Goal: Check status: Check status

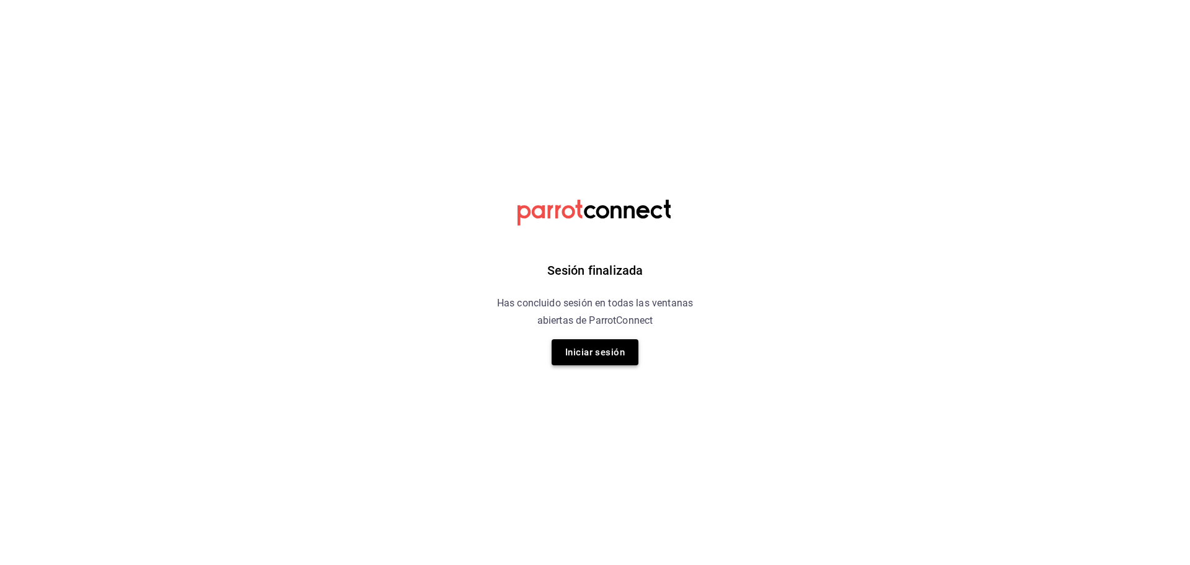
click at [612, 346] on button "Iniciar sesión" at bounding box center [594, 352] width 87 height 26
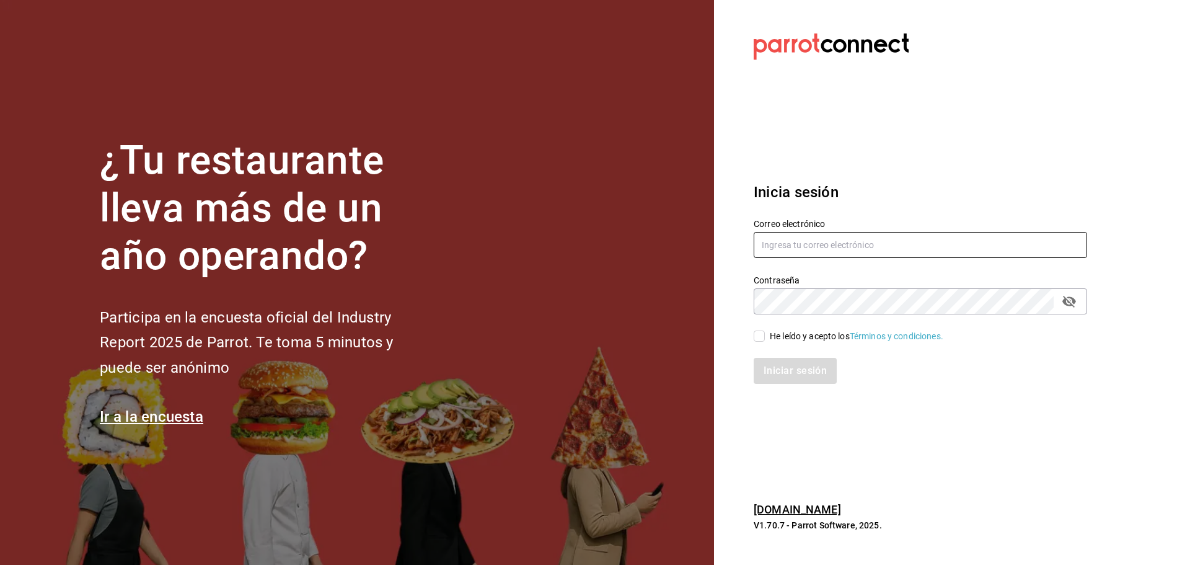
type input "[EMAIL_ADDRESS][DOMAIN_NAME]"
click at [755, 330] on input "He leído y acepto los Términos y condiciones." at bounding box center [758, 335] width 11 height 11
checkbox input "true"
click at [769, 369] on button "Iniciar sesión" at bounding box center [795, 371] width 84 height 26
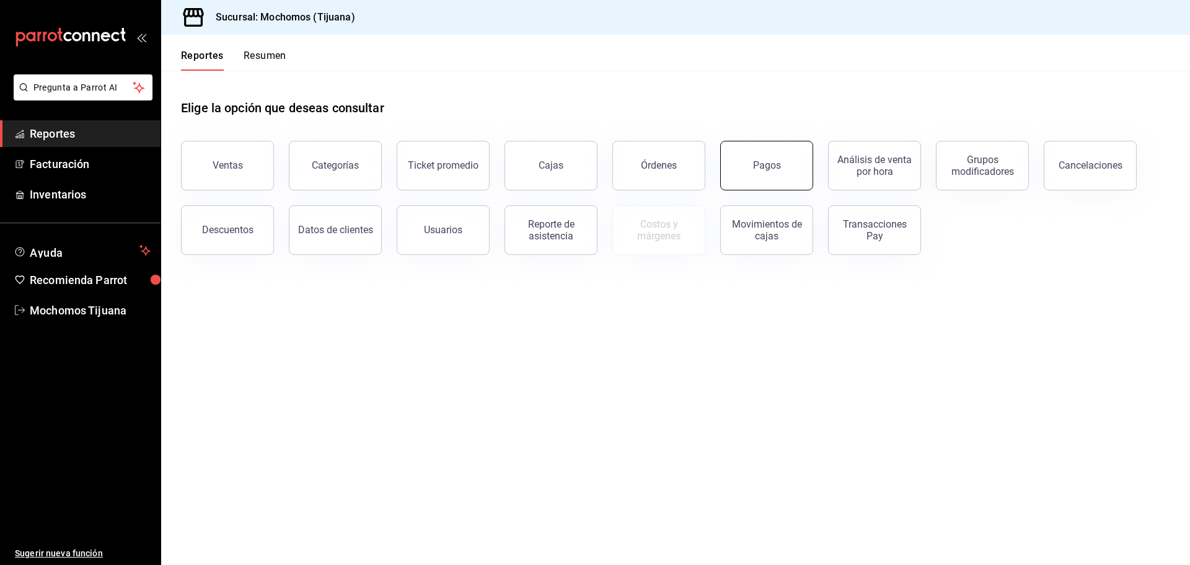
click at [757, 154] on button "Pagos" at bounding box center [766, 166] width 93 height 50
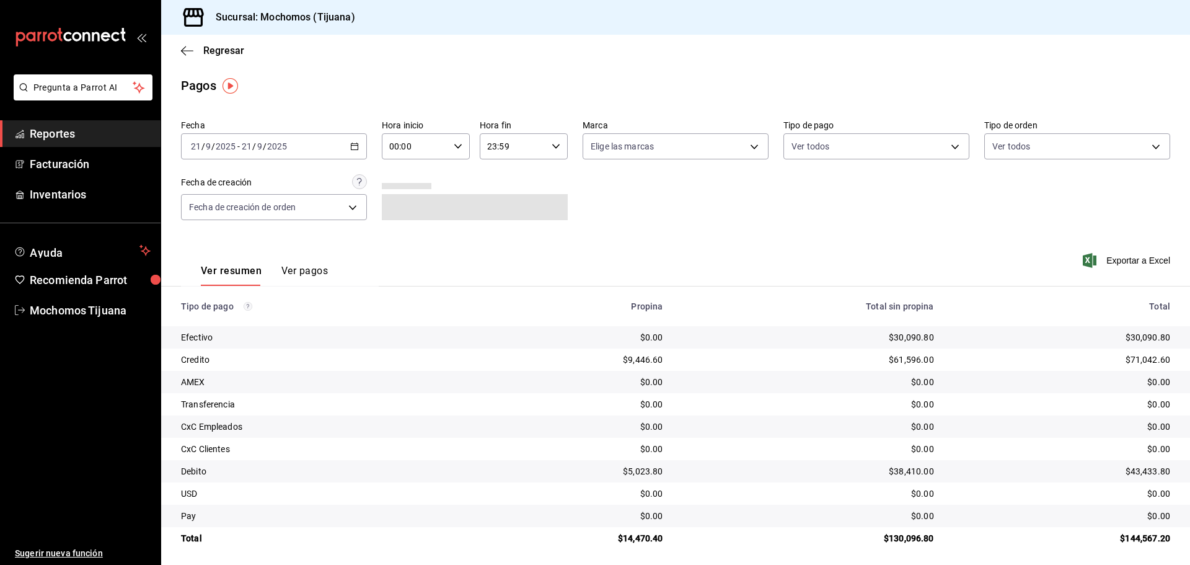
click at [454, 146] on icon "button" at bounding box center [458, 146] width 9 height 9
click at [400, 233] on span "04" at bounding box center [402, 235] width 24 height 10
type input "04:00"
click at [926, 154] on div at bounding box center [595, 282] width 1190 height 565
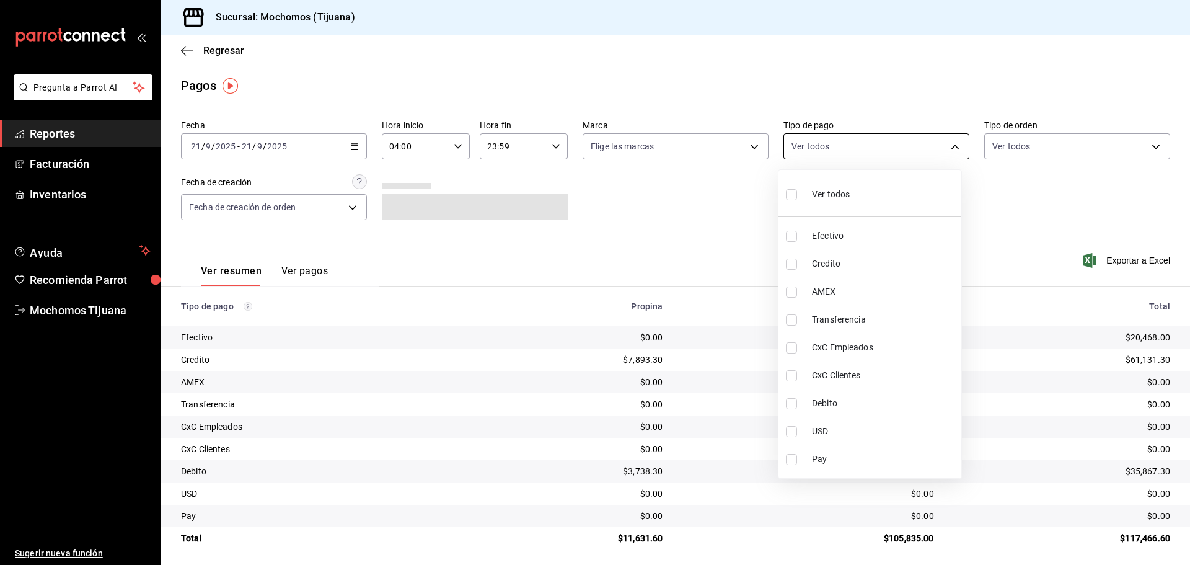
click at [948, 150] on body "Pregunta a Parrot AI Reportes Facturación Inventarios Ayuda Recomienda Parrot M…" at bounding box center [595, 282] width 1190 height 565
drag, startPoint x: 947, startPoint y: 150, endPoint x: 887, endPoint y: 263, distance: 128.3
click at [887, 263] on span "Credito" at bounding box center [884, 263] width 144 height 13
type input "a27a072c-b141-4985-9f83-ae60dbe2196b"
checkbox input "true"
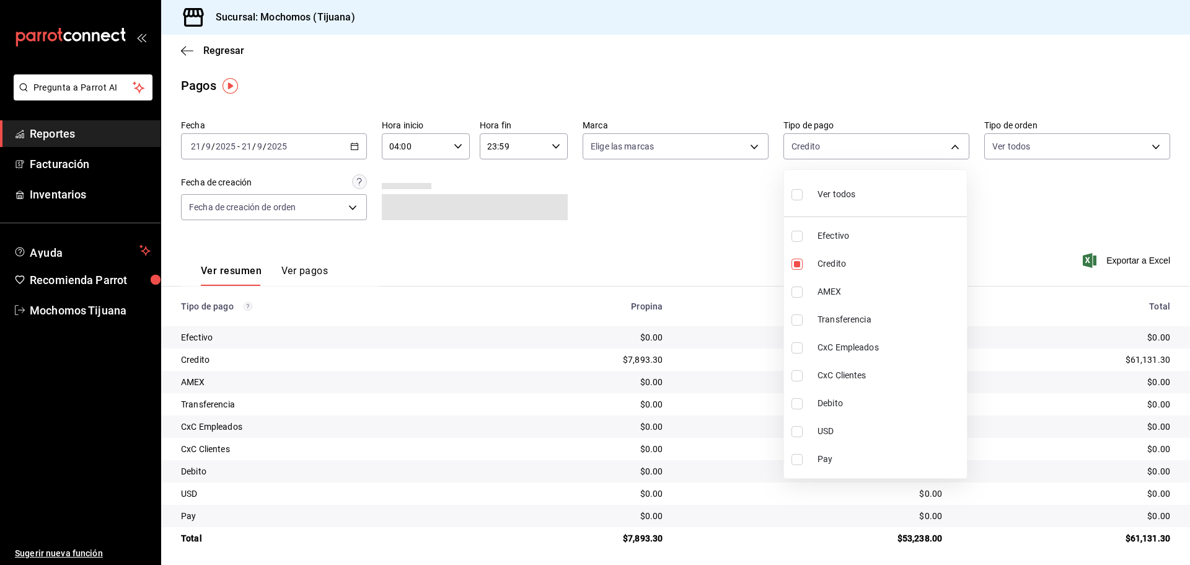
click at [868, 401] on span "Debito" at bounding box center [889, 403] width 144 height 13
type input "a27a072c-b141-4985-9f83-ae60dbe2196b,b7370aa5-450f-4a05-bab4-2784151f97fb"
checkbox input "true"
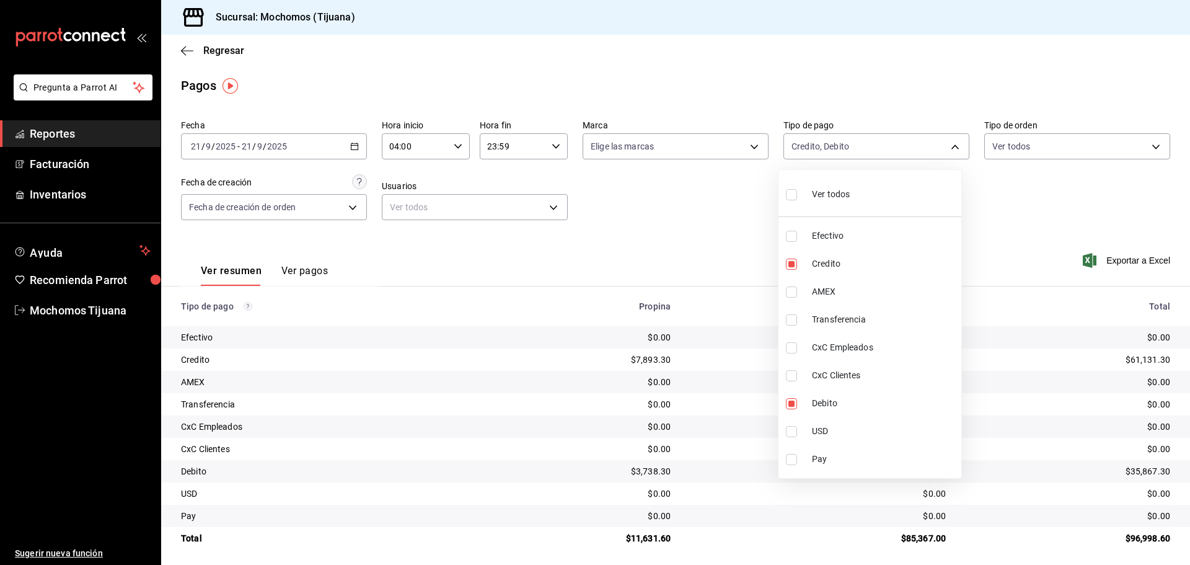
click at [201, 48] on div at bounding box center [595, 282] width 1190 height 565
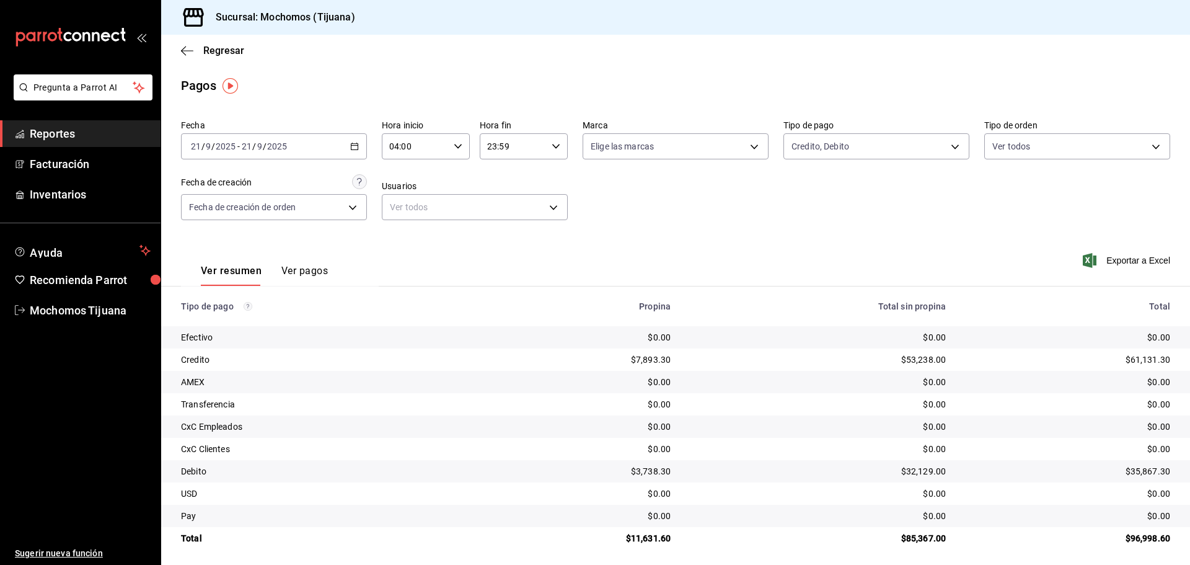
click at [201, 48] on span "Regresar" at bounding box center [212, 51] width 63 height 12
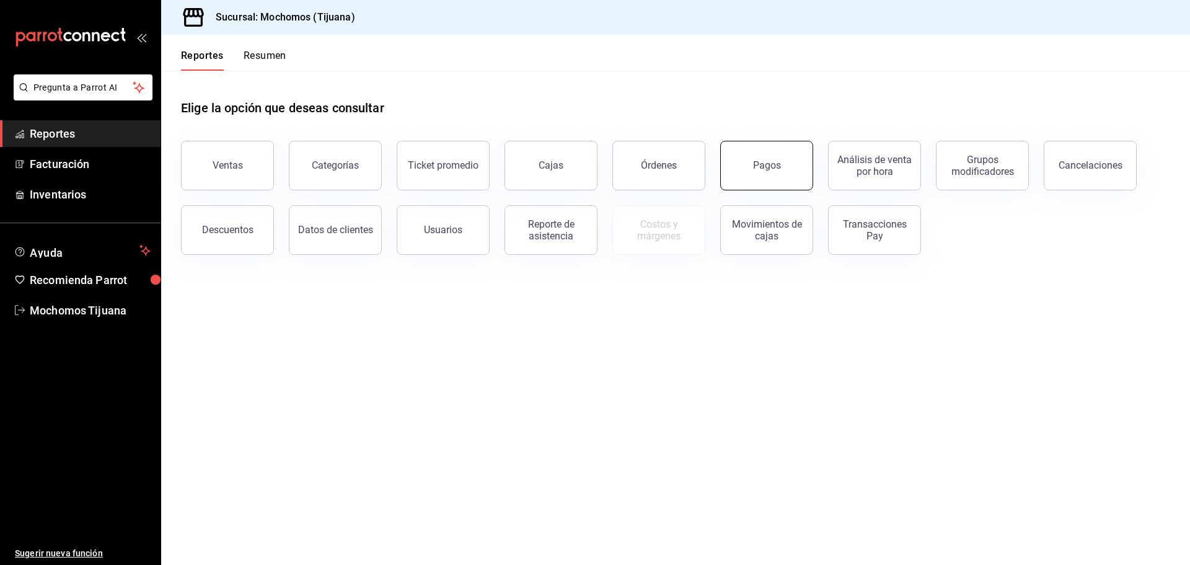
click at [736, 177] on button "Pagos" at bounding box center [766, 166] width 93 height 50
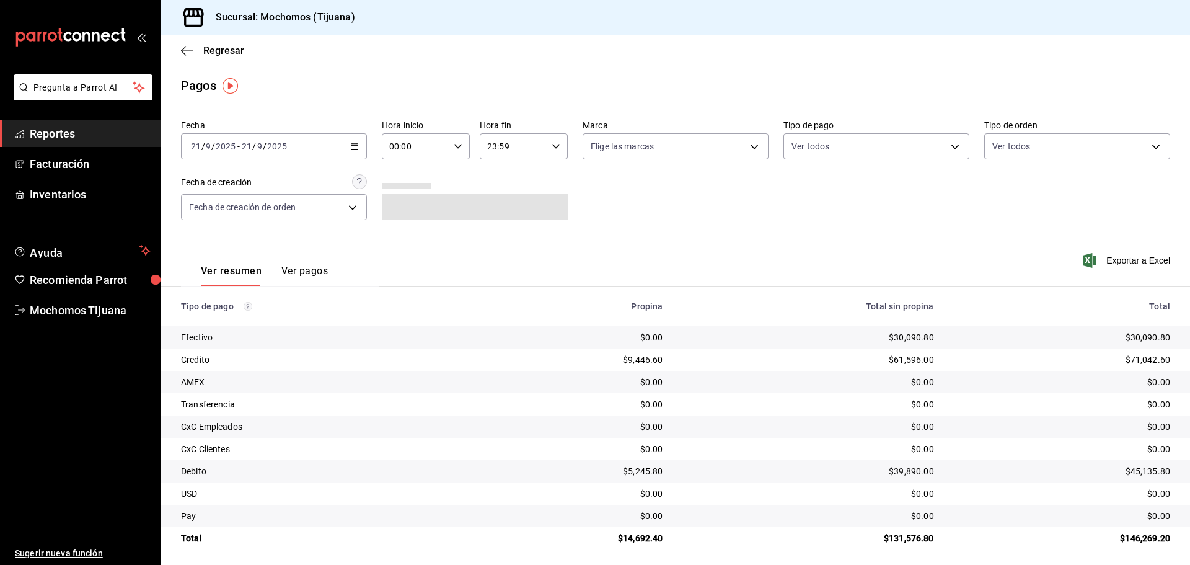
click at [454, 143] on icon "button" at bounding box center [458, 146] width 9 height 9
click at [406, 225] on button "04" at bounding box center [401, 234] width 39 height 25
type input "04:00"
click at [934, 147] on div at bounding box center [595, 282] width 1190 height 565
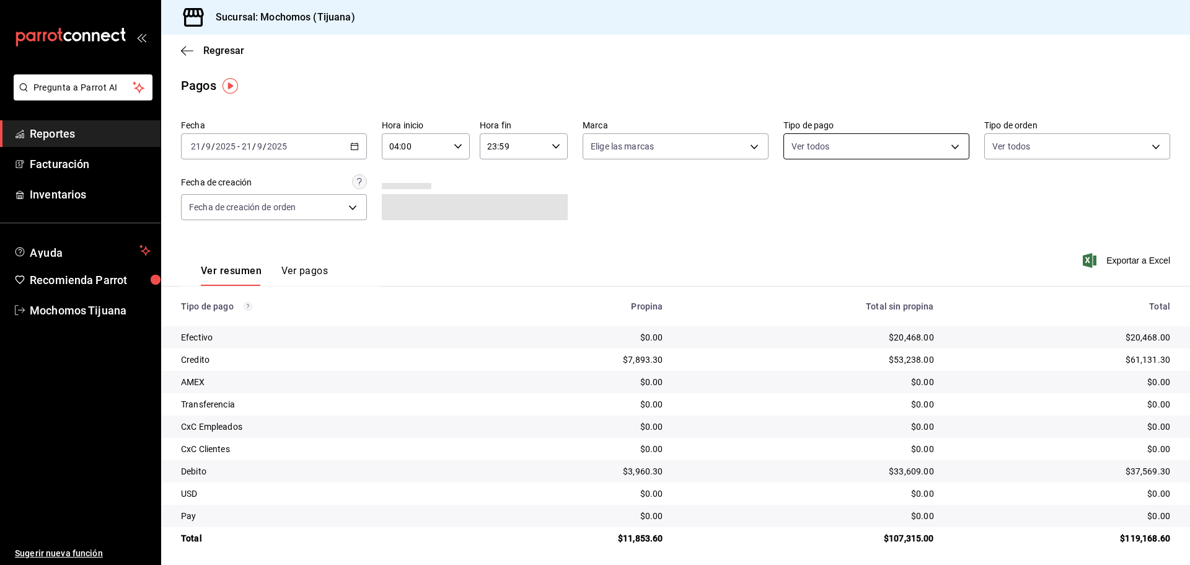
click at [938, 146] on body "Pregunta a Parrot AI Reportes Facturación Inventarios Ayuda Recomienda Parrot M…" at bounding box center [595, 282] width 1190 height 565
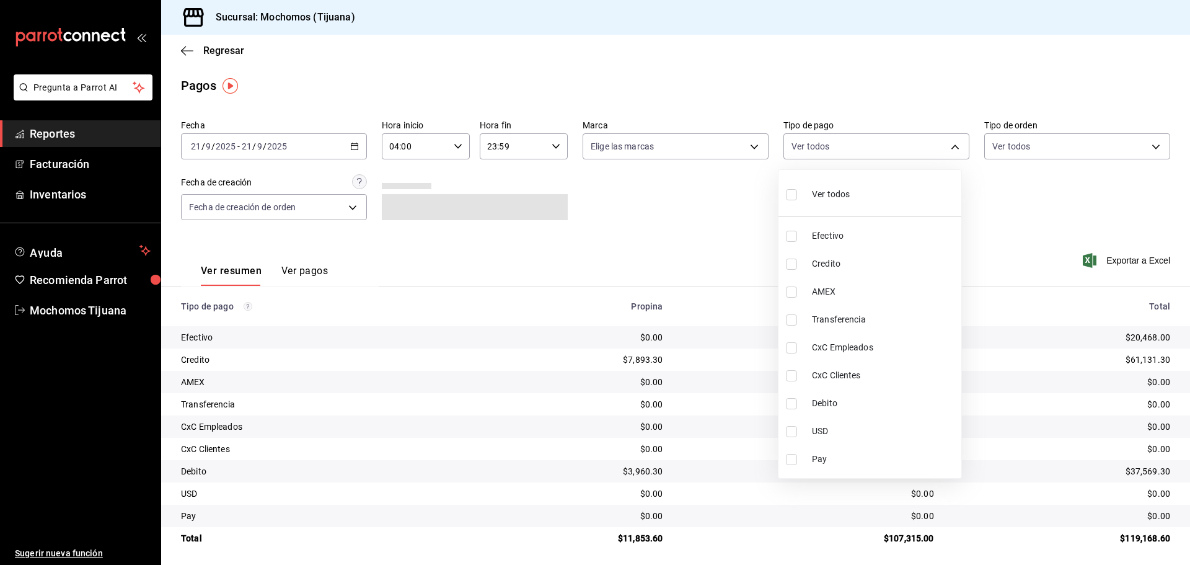
click at [877, 268] on span "Credito" at bounding box center [884, 263] width 144 height 13
type input "a27a072c-b141-4985-9f83-ae60dbe2196b"
checkbox input "true"
click at [861, 409] on span "Debito" at bounding box center [889, 403] width 144 height 13
type input "a27a072c-b141-4985-9f83-ae60dbe2196b,b7370aa5-450f-4a05-bab4-2784151f97fb"
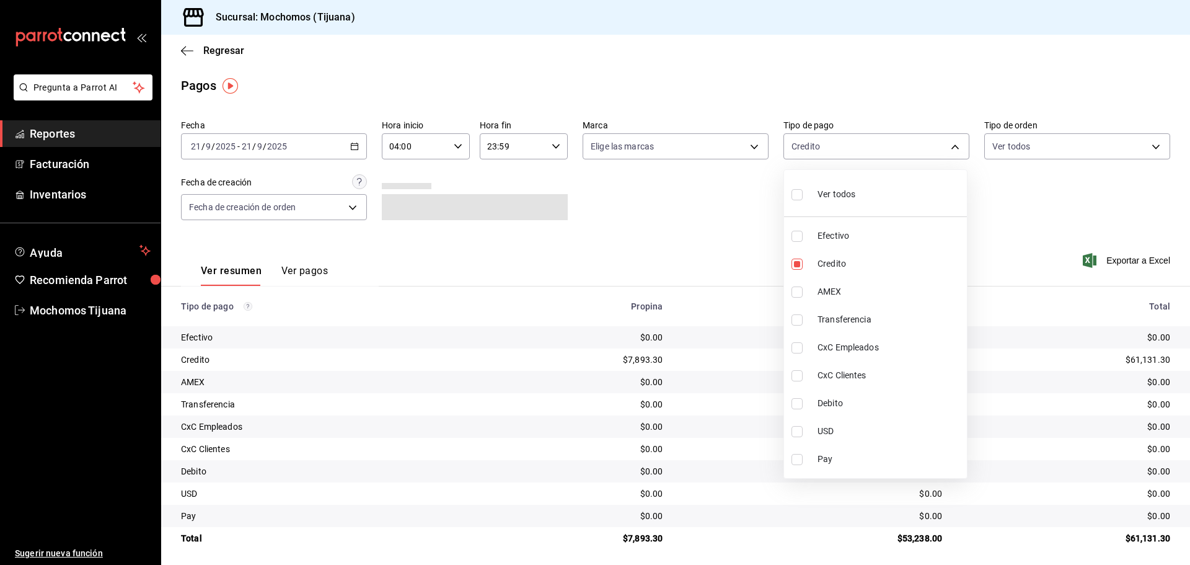
checkbox input "true"
